Goal: Browse casually: Explore the website without a specific task or goal

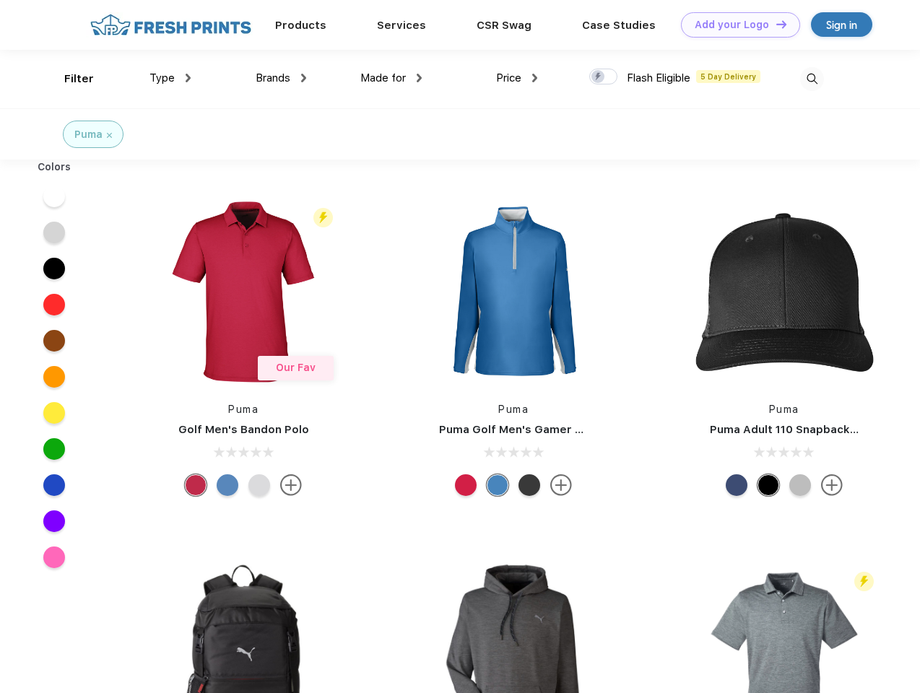
click at [735, 25] on link "Add your Logo Design Tool" at bounding box center [740, 24] width 119 height 25
click at [0, 0] on div "Design Tool" at bounding box center [0, 0] width 0 height 0
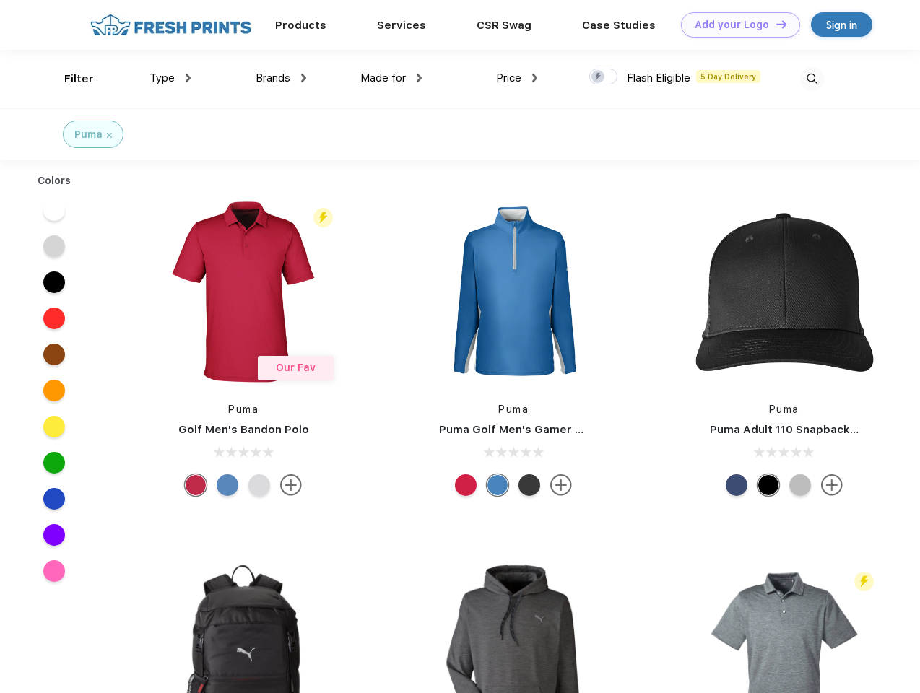
click at [775, 24] on link "Add your Logo Design Tool" at bounding box center [740, 24] width 119 height 25
click at [69, 79] on div "Filter" at bounding box center [79, 79] width 30 height 17
click at [170, 78] on span "Type" at bounding box center [161, 77] width 25 height 13
click at [281, 78] on span "Brands" at bounding box center [273, 77] width 35 height 13
click at [391, 78] on span "Made for" at bounding box center [382, 77] width 45 height 13
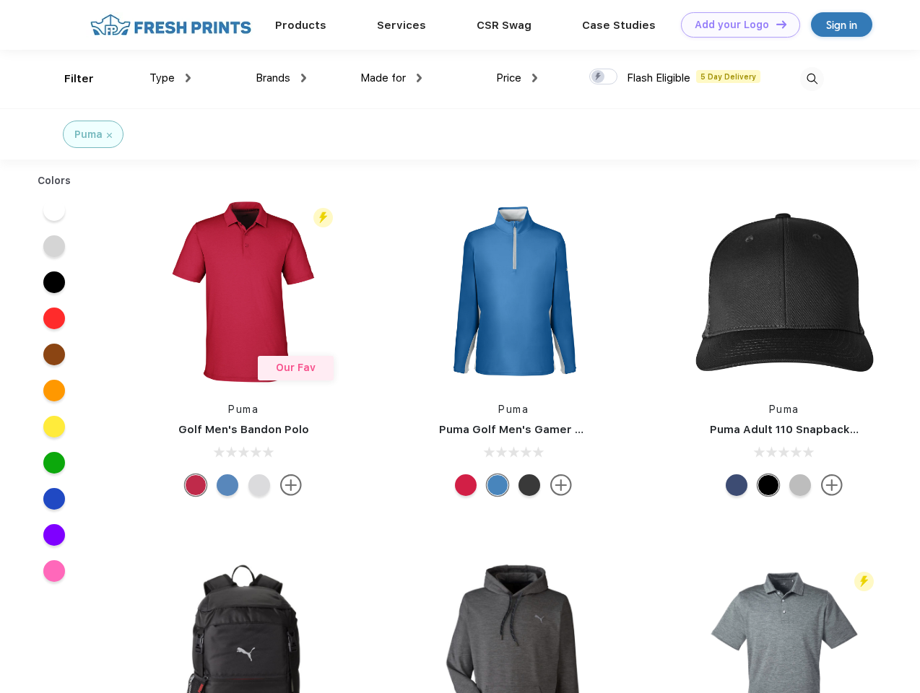
click at [517, 78] on span "Price" at bounding box center [508, 77] width 25 height 13
click at [604, 77] on div at bounding box center [603, 77] width 28 height 16
click at [599, 77] on input "checkbox" at bounding box center [593, 72] width 9 height 9
click at [812, 79] on img at bounding box center [812, 79] width 24 height 24
